Goal: Task Accomplishment & Management: Use online tool/utility

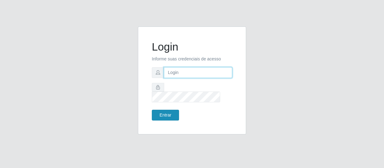
type input "[EMAIL_ADDRESS][DOMAIN_NAME]"
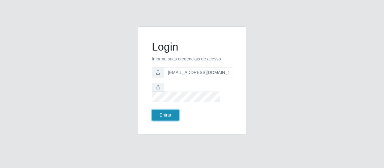
click at [167, 110] on button "Entrar" at bounding box center [165, 115] width 27 height 11
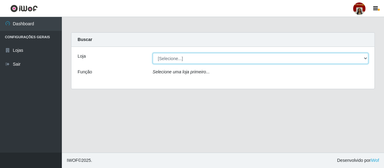
click at [168, 57] on select "[Selecione...] Mar Vermelho - Loja 04" at bounding box center [261, 58] width 216 height 11
select select "251"
click at [153, 53] on select "[Selecione...] Mar Vermelho - Loja 04" at bounding box center [261, 58] width 216 height 11
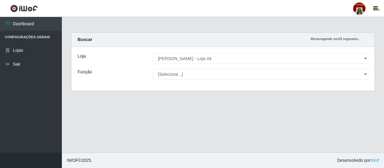
click at [181, 72] on select "[Selecione...] ASG ASG + ASG ++ Auxiliar de Depósito Auxiliar de Depósito + Aux…" at bounding box center [261, 74] width 216 height 11
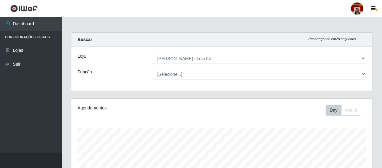
scroll to position [128, 301]
select select "112"
click at [152, 69] on select "[Selecione...] ASG ASG + ASG ++ Auxiliar de Depósito Auxiliar de Depósito + Aux…" at bounding box center [259, 74] width 214 height 11
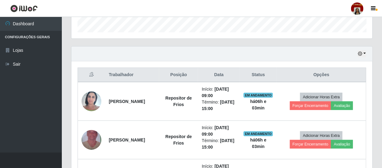
scroll to position [208, 0]
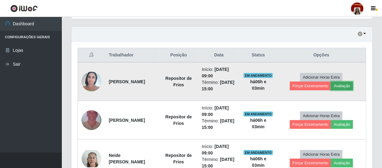
click at [340, 85] on button "Avaliação" at bounding box center [342, 86] width 22 height 9
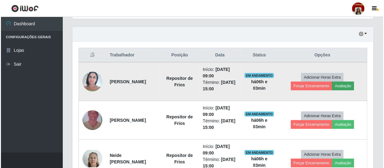
scroll to position [128, 298]
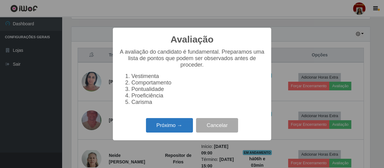
click at [176, 125] on button "Próximo →" at bounding box center [169, 125] width 47 height 15
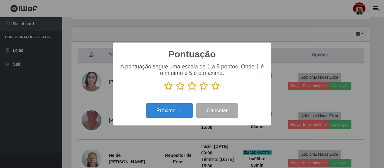
scroll to position [308809, 308638]
click at [216, 83] on icon at bounding box center [215, 86] width 9 height 9
click at [211, 91] on input "radio" at bounding box center [211, 91] width 0 height 0
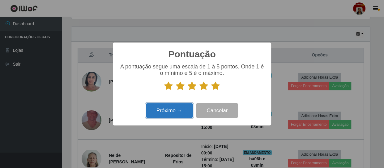
click at [182, 110] on button "Próximo →" at bounding box center [169, 110] width 47 height 15
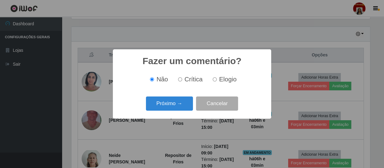
click at [182, 110] on button "Próximo →" at bounding box center [169, 104] width 47 height 15
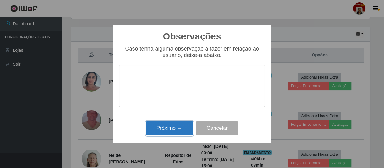
click at [184, 129] on button "Próximo →" at bounding box center [169, 128] width 47 height 15
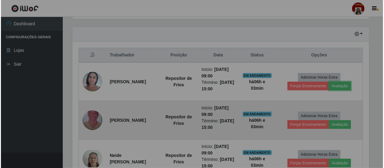
scroll to position [128, 301]
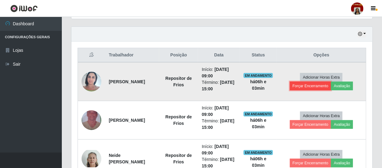
click at [311, 88] on button "Forçar Encerramento" at bounding box center [310, 86] width 41 height 9
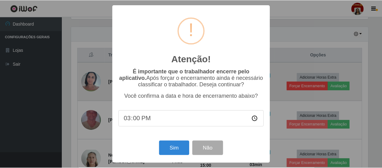
scroll to position [128, 298]
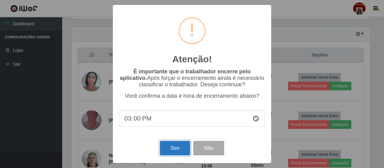
click at [181, 151] on button "Sim" at bounding box center [175, 148] width 30 height 15
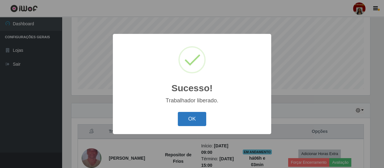
click at [195, 116] on button "OK" at bounding box center [192, 119] width 29 height 15
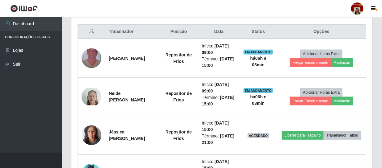
scroll to position [226, 0]
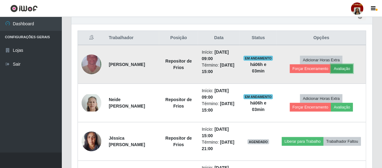
click at [348, 67] on button "Avaliação" at bounding box center [342, 69] width 22 height 9
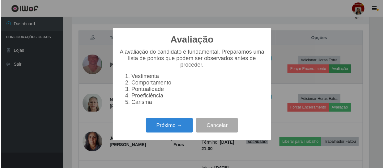
scroll to position [128, 298]
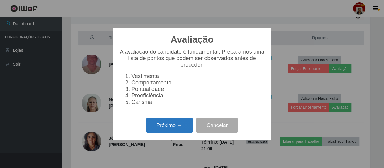
click at [182, 129] on button "Próximo →" at bounding box center [169, 125] width 47 height 15
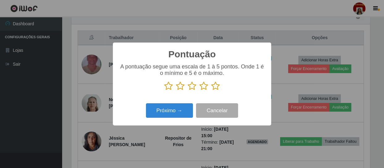
click at [214, 85] on icon at bounding box center [215, 86] width 9 height 9
click at [211, 91] on input "radio" at bounding box center [211, 91] width 0 height 0
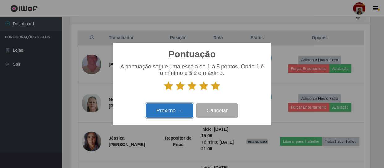
click at [186, 107] on button "Próximo →" at bounding box center [169, 110] width 47 height 15
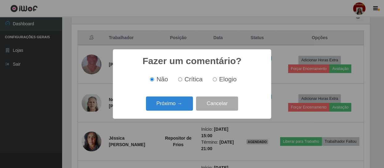
click at [186, 107] on button "Próximo →" at bounding box center [169, 104] width 47 height 15
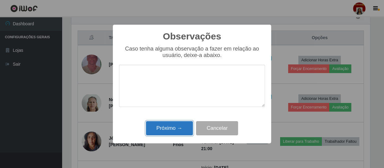
click at [182, 126] on button "Próximo →" at bounding box center [169, 128] width 47 height 15
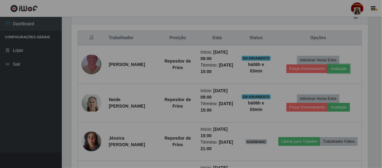
scroll to position [128, 301]
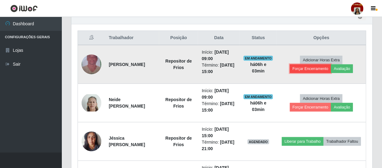
click at [317, 65] on button "Forçar Encerramento" at bounding box center [310, 69] width 41 height 9
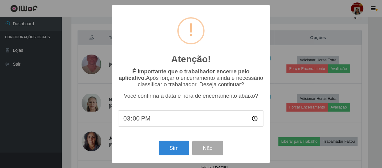
scroll to position [128, 298]
click at [179, 147] on button "Sim" at bounding box center [175, 148] width 30 height 15
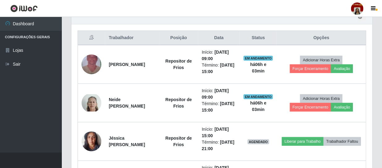
scroll to position [0, 0]
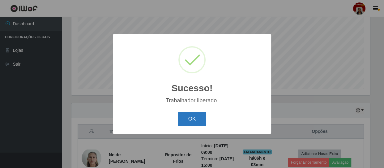
click at [205, 120] on button "OK" at bounding box center [192, 119] width 29 height 15
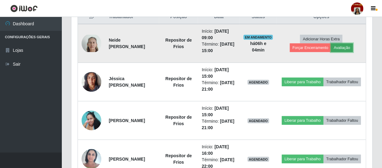
click at [344, 49] on button "Avaliação" at bounding box center [342, 48] width 22 height 9
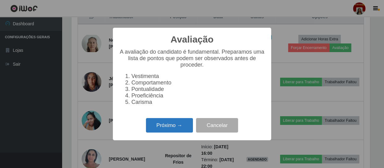
click at [179, 128] on button "Próximo →" at bounding box center [169, 125] width 47 height 15
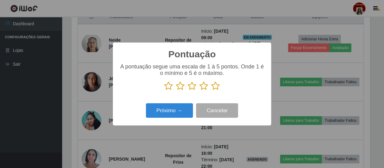
click at [215, 86] on icon at bounding box center [215, 86] width 9 height 9
click at [211, 91] on input "radio" at bounding box center [211, 91] width 0 height 0
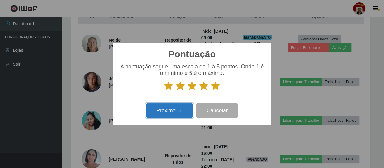
click at [187, 109] on button "Próximo →" at bounding box center [169, 110] width 47 height 15
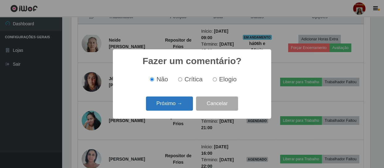
click at [191, 103] on button "Próximo →" at bounding box center [169, 104] width 47 height 15
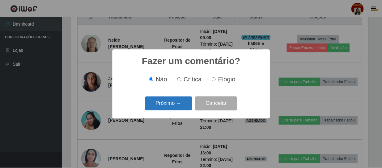
scroll to position [308809, 308638]
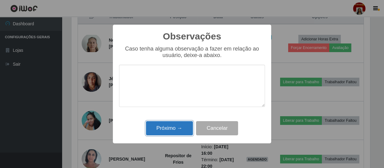
click at [184, 125] on button "Próximo →" at bounding box center [169, 128] width 47 height 15
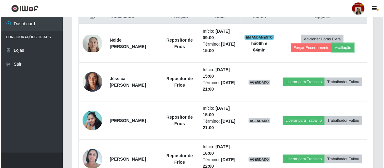
scroll to position [128, 301]
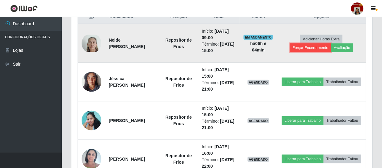
click at [308, 49] on button "Forçar Encerramento" at bounding box center [310, 48] width 41 height 9
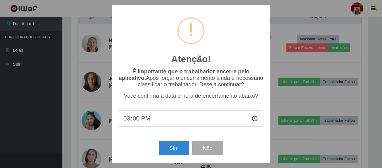
scroll to position [128, 298]
click at [175, 147] on button "Sim" at bounding box center [175, 148] width 30 height 15
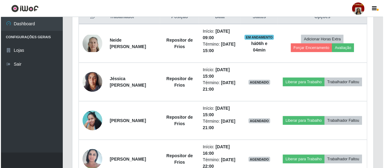
scroll to position [132, 0]
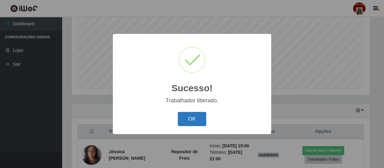
click at [187, 120] on button "OK" at bounding box center [192, 119] width 29 height 15
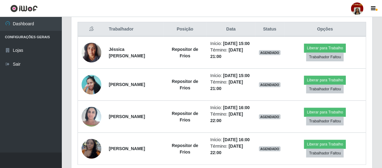
scroll to position [234, 0]
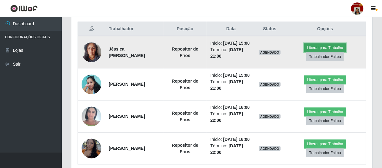
click at [315, 49] on button "Liberar para Trabalho" at bounding box center [325, 48] width 42 height 9
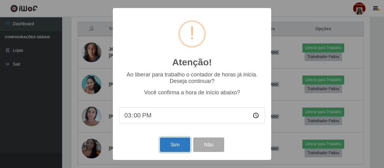
click at [179, 146] on button "Sim" at bounding box center [175, 145] width 30 height 15
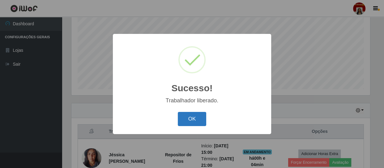
click at [188, 117] on button "OK" at bounding box center [192, 119] width 29 height 15
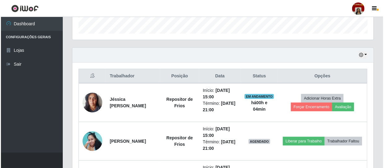
scroll to position [207, 0]
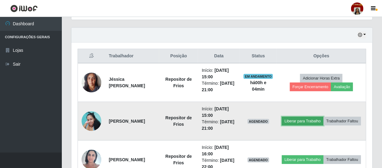
click at [321, 117] on button "Liberar para Trabalho" at bounding box center [303, 121] width 42 height 9
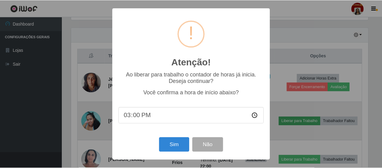
scroll to position [128, 298]
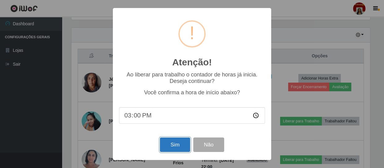
click at [186, 145] on button "Sim" at bounding box center [175, 145] width 30 height 15
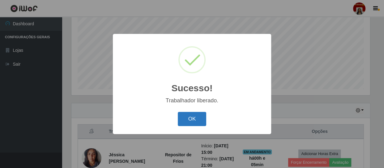
click at [196, 116] on button "OK" at bounding box center [192, 119] width 29 height 15
